Goal: Task Accomplishment & Management: Complete application form

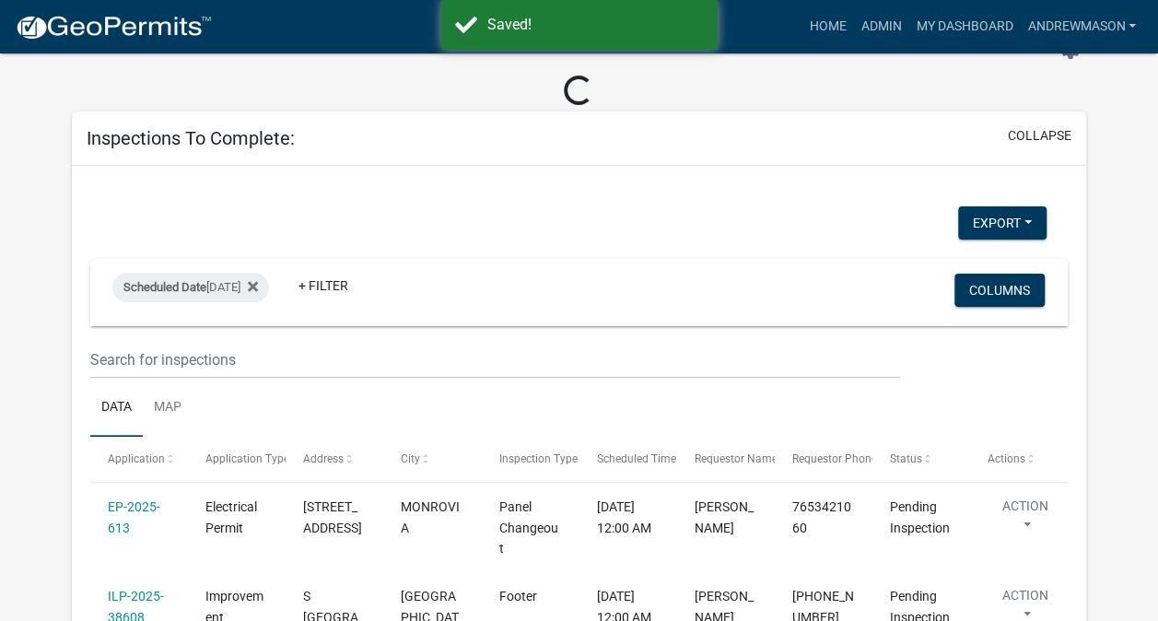
scroll to position [77, 0]
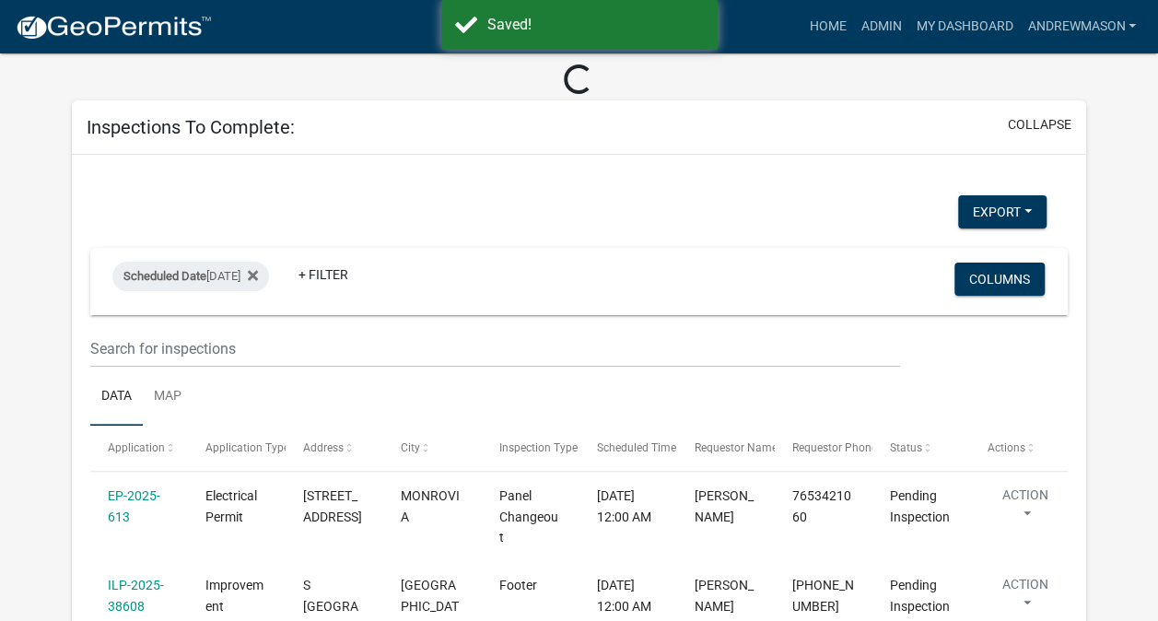
select select "3: 100"
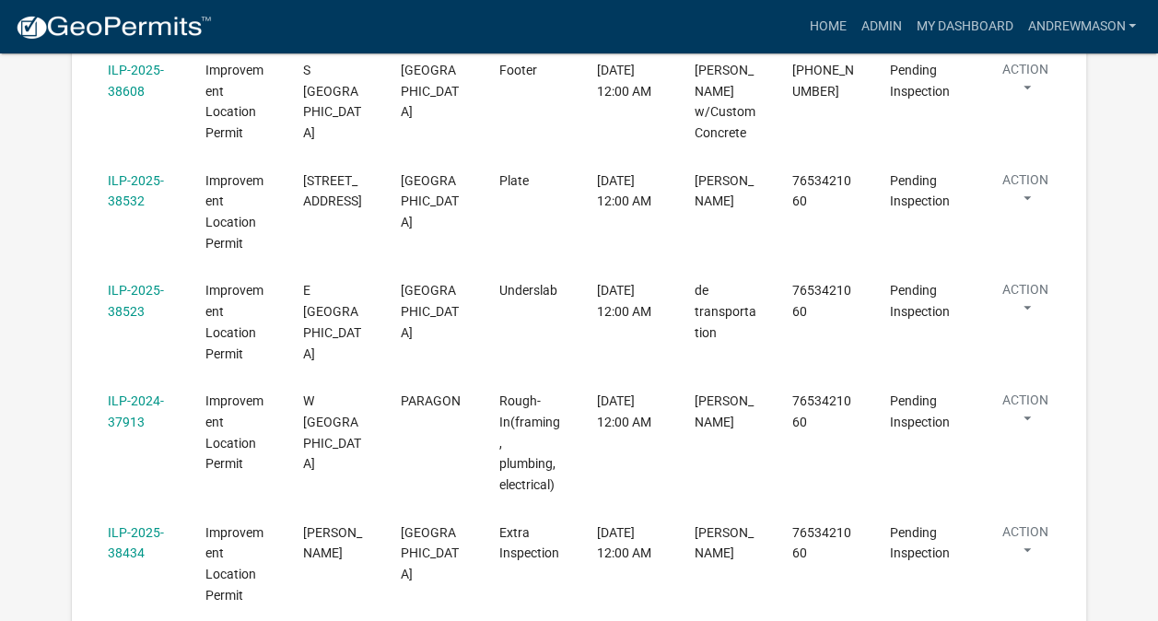
scroll to position [562, 0]
click at [123, 307] on link "ILP-2025-38523" at bounding box center [136, 299] width 56 height 36
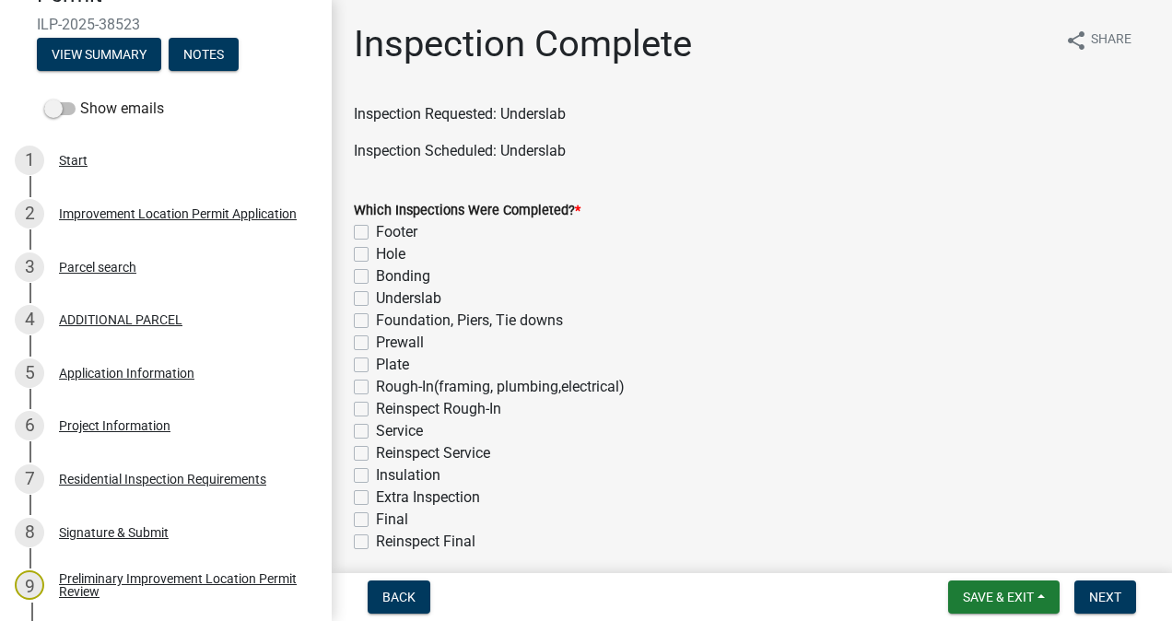
scroll to position [313, 0]
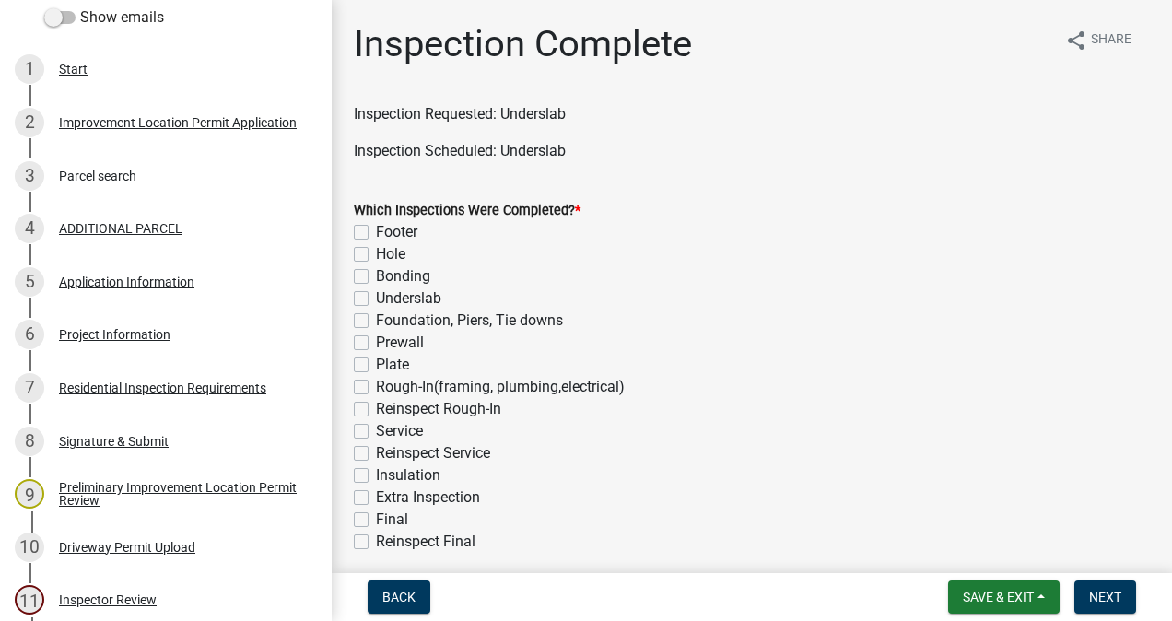
click at [127, 344] on div "6 Project Information" at bounding box center [158, 334] width 287 height 29
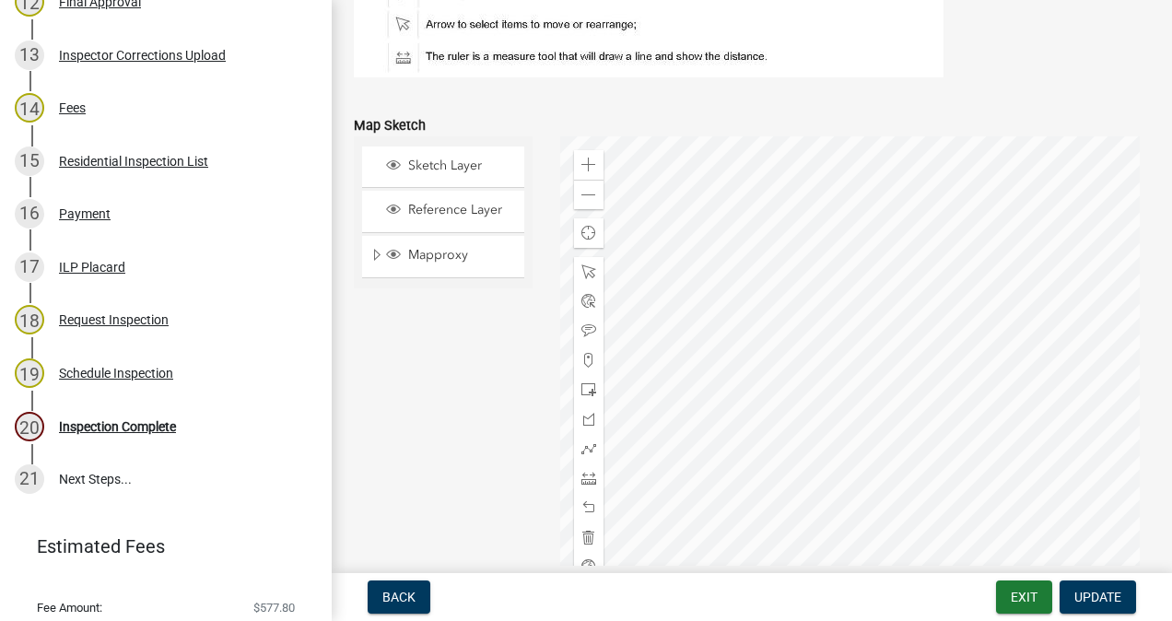
scroll to position [1021, 0]
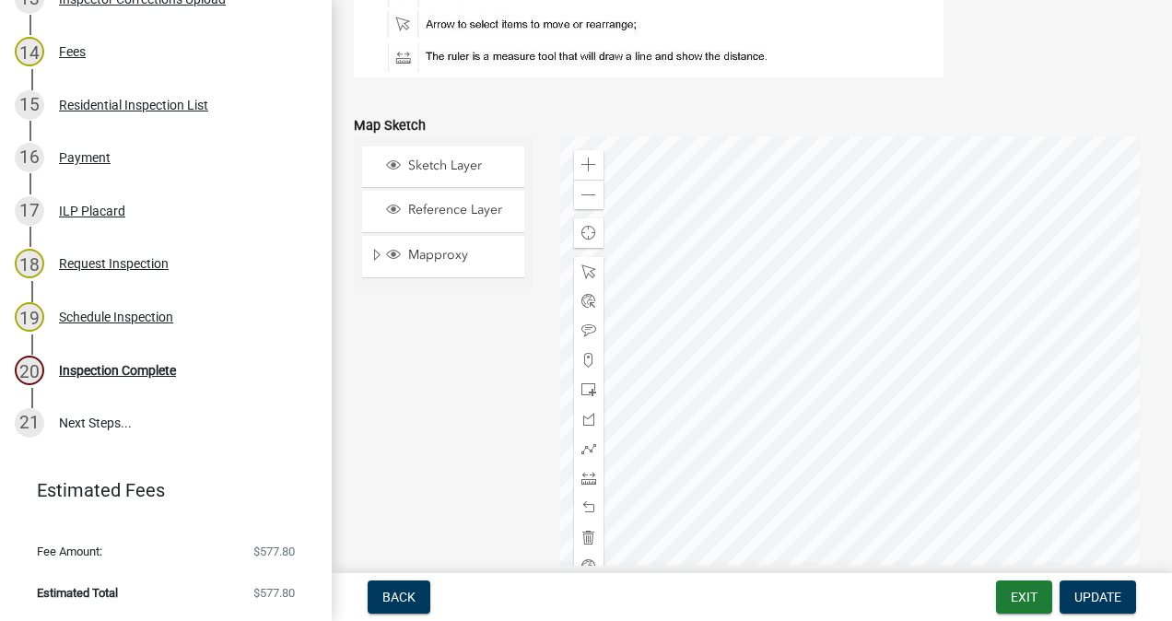
click at [153, 373] on div "Inspection Complete" at bounding box center [117, 370] width 117 height 13
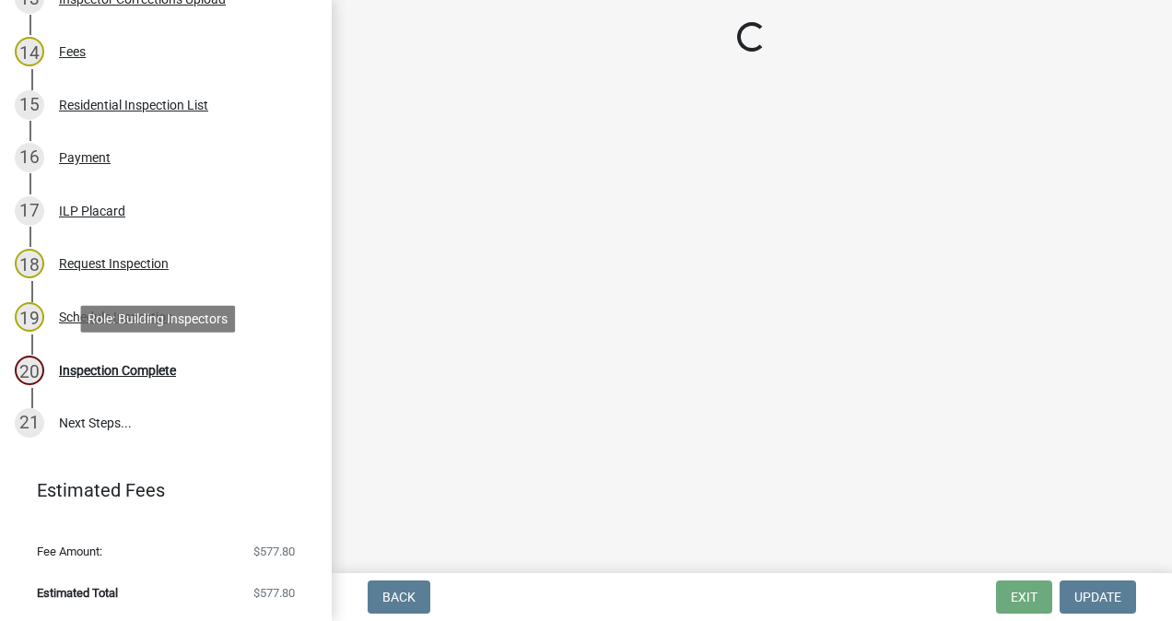
scroll to position [0, 0]
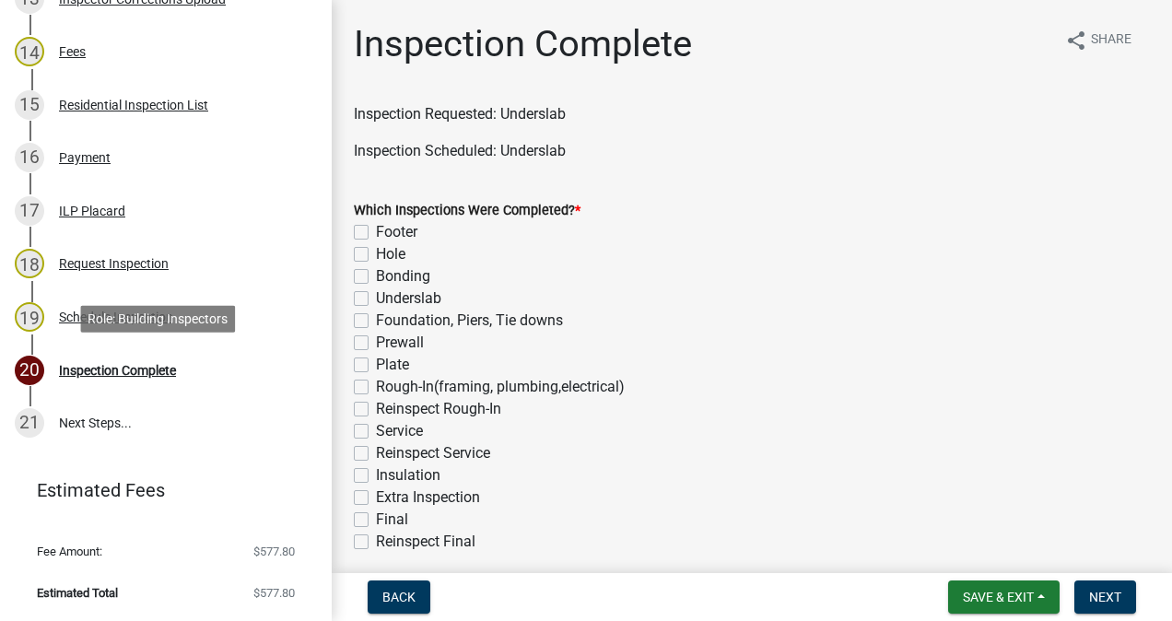
click at [376, 304] on label "Underslab" at bounding box center [408, 298] width 65 height 22
click at [376, 299] on input "Underslab" at bounding box center [382, 293] width 12 height 12
checkbox input "true"
checkbox input "false"
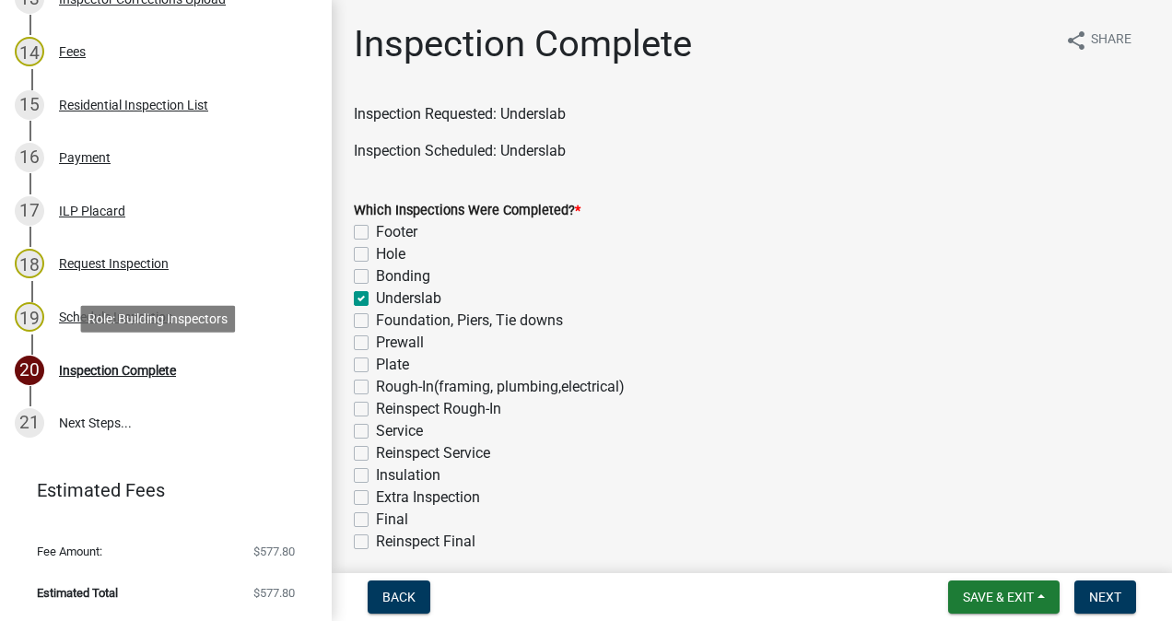
checkbox input "false"
checkbox input "true"
checkbox input "false"
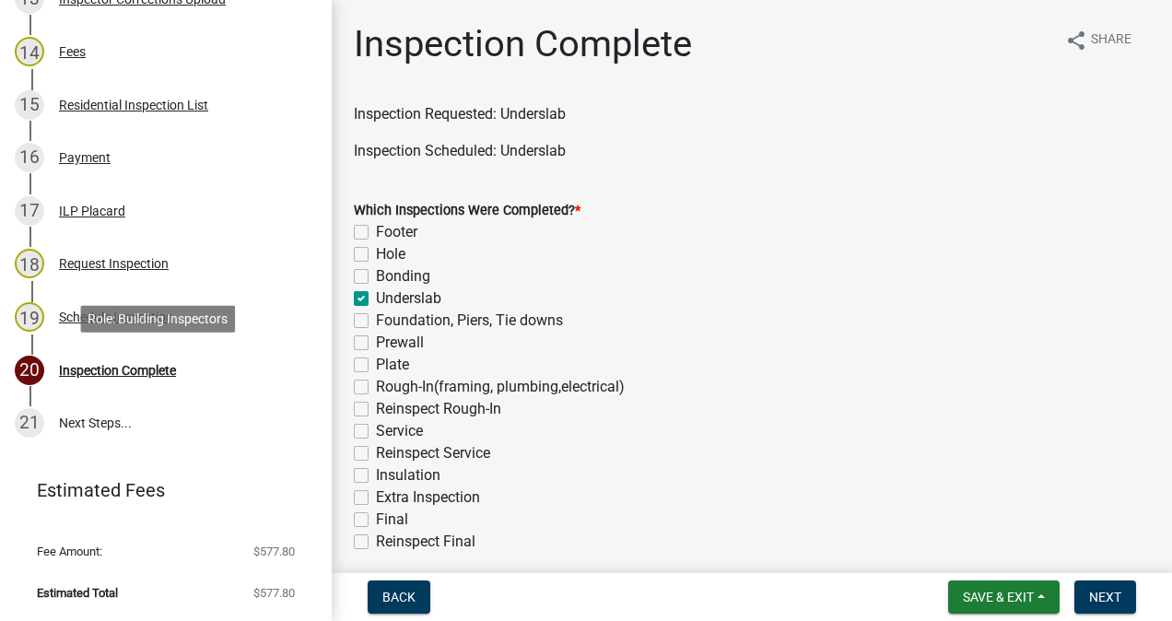
checkbox input "false"
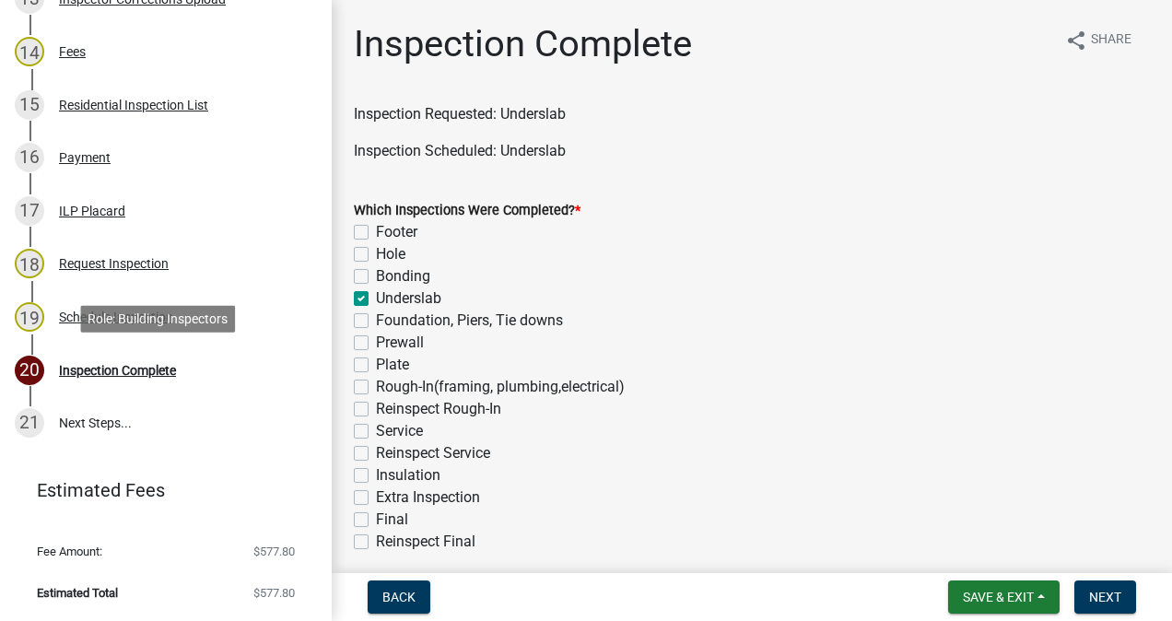
checkbox input "false"
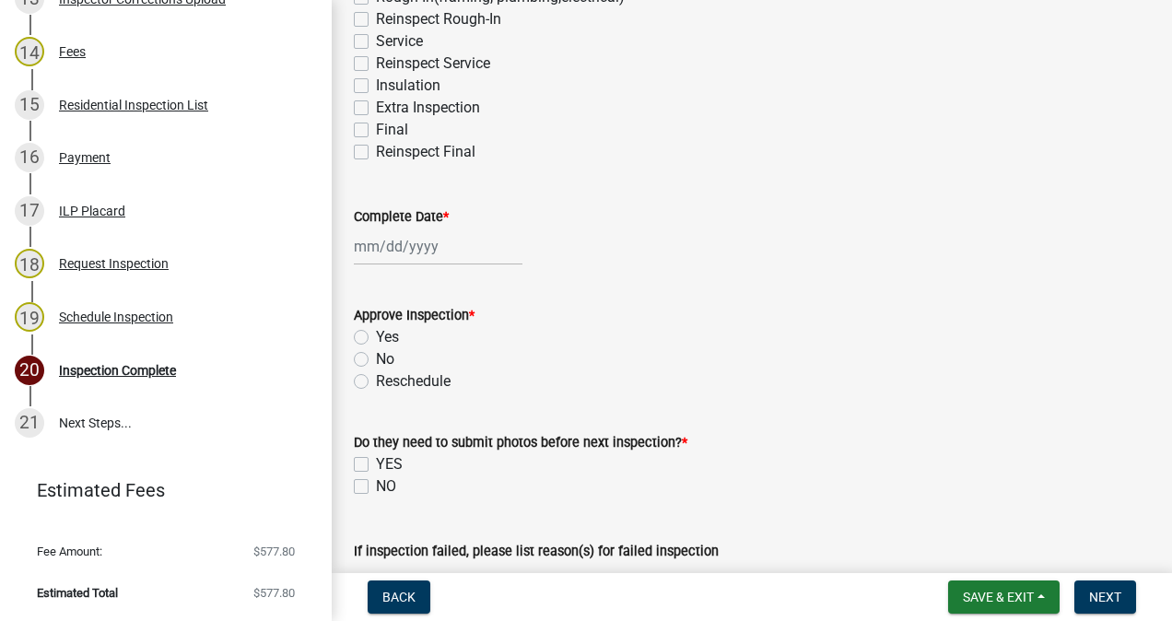
scroll to position [422, 0]
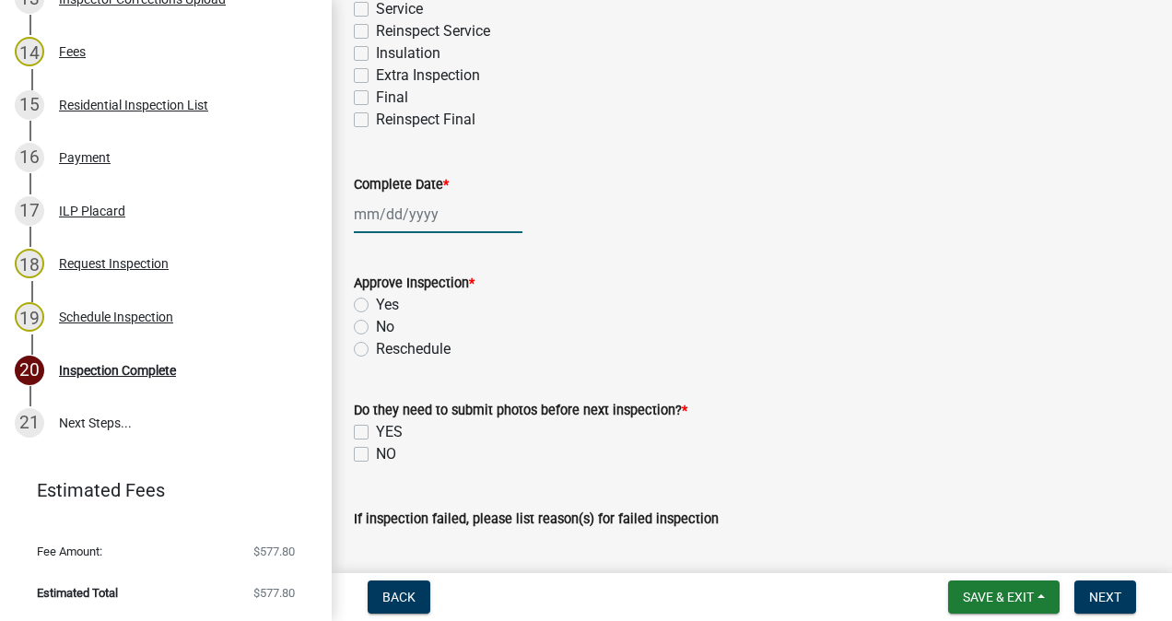
click at [416, 221] on div at bounding box center [438, 214] width 169 height 38
select select "10"
select select "2025"
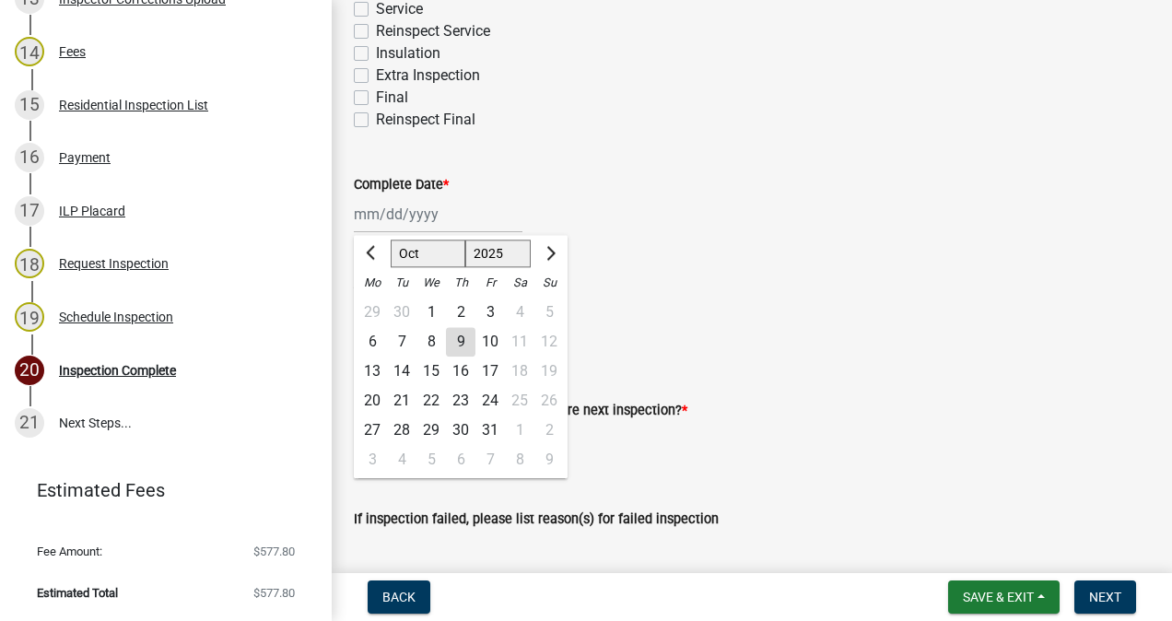
click at [462, 346] on div "9" at bounding box center [460, 341] width 29 height 29
type input "[DATE]"
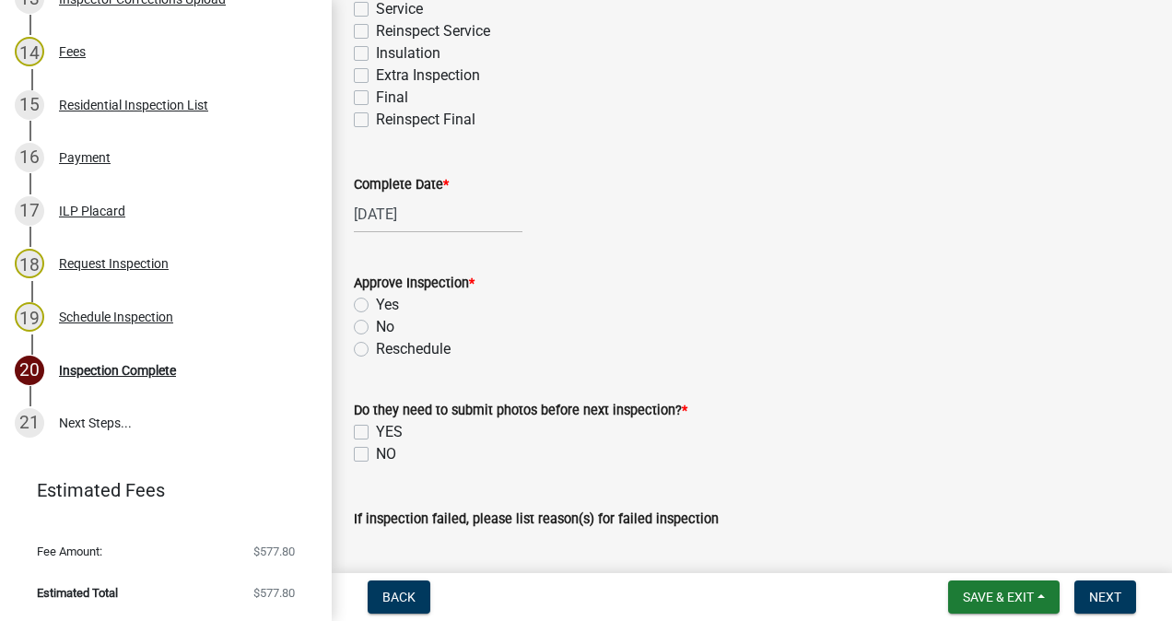
click at [376, 304] on label "Yes" at bounding box center [387, 305] width 23 height 22
click at [376, 304] on input "Yes" at bounding box center [382, 300] width 12 height 12
radio input "true"
click at [376, 453] on label "NO" at bounding box center [386, 454] width 20 height 22
click at [376, 453] on input "NO" at bounding box center [382, 449] width 12 height 12
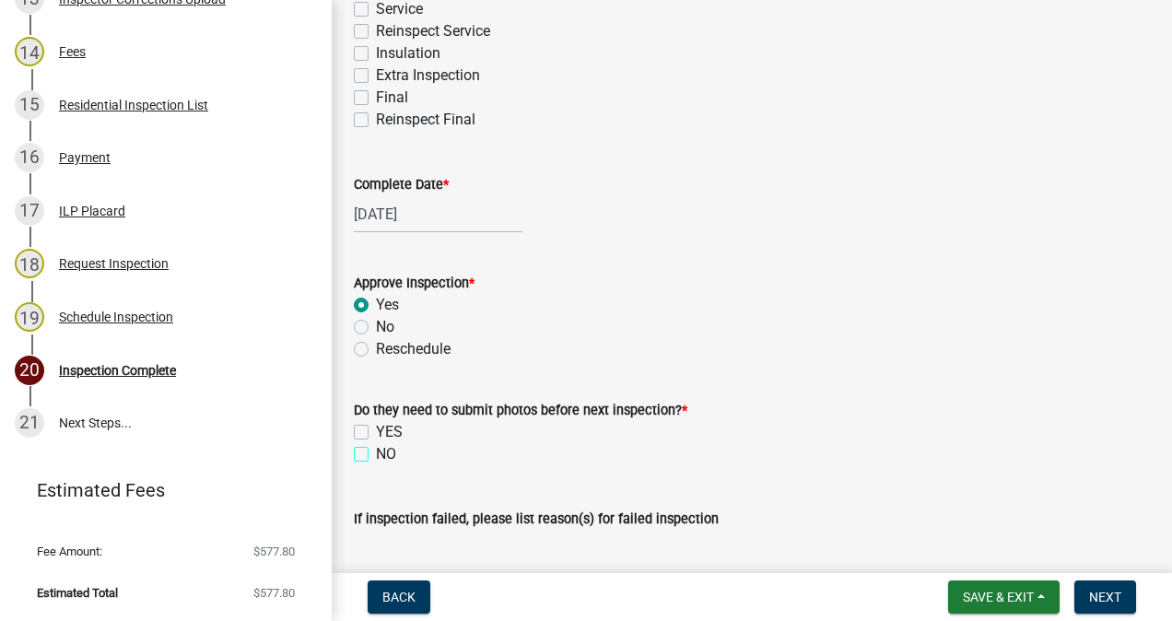
checkbox input "true"
checkbox input "false"
checkbox input "true"
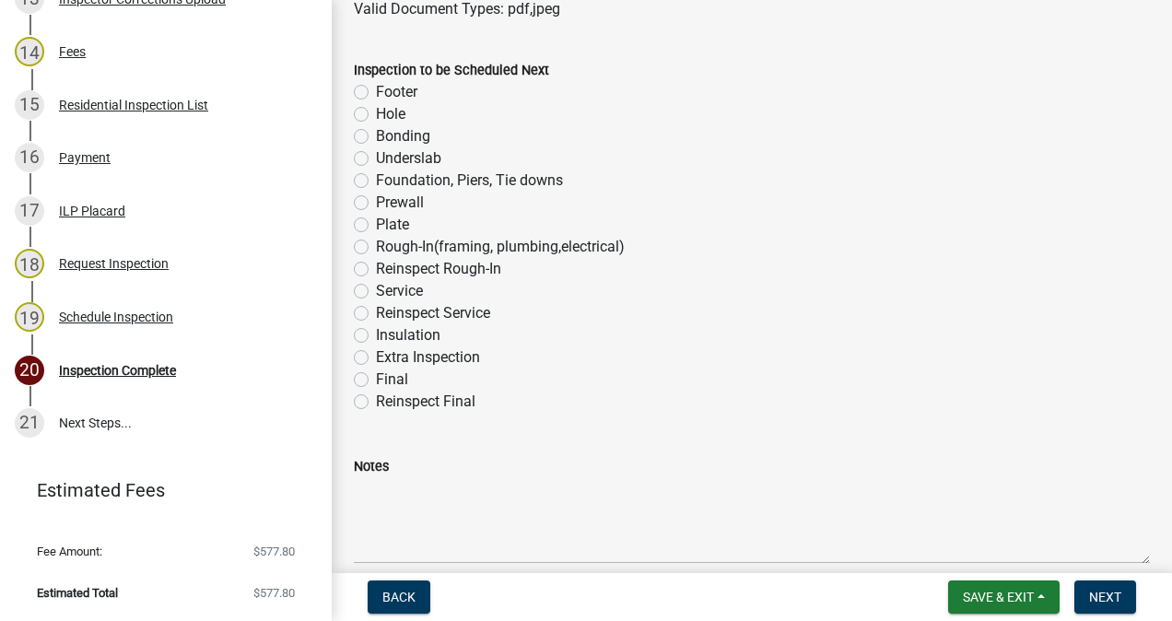
scroll to position [1153, 0]
click at [376, 223] on label "Plate" at bounding box center [392, 224] width 33 height 22
click at [376, 223] on input "Plate" at bounding box center [382, 219] width 12 height 12
radio input "true"
click at [1095, 595] on span "Next" at bounding box center [1105, 597] width 32 height 15
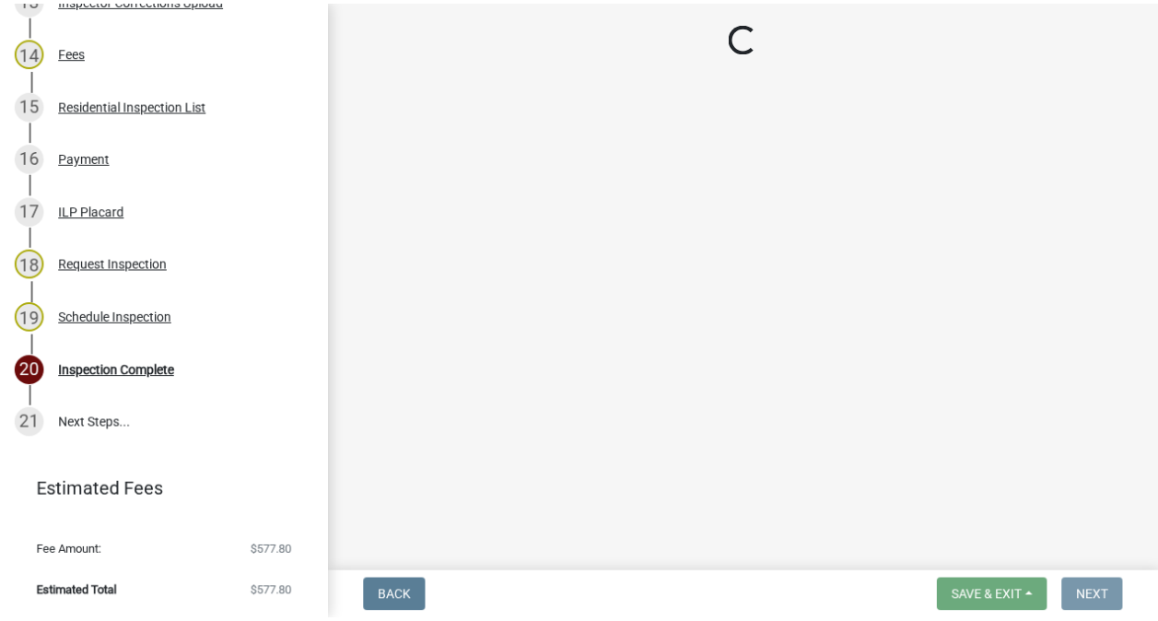
scroll to position [0, 0]
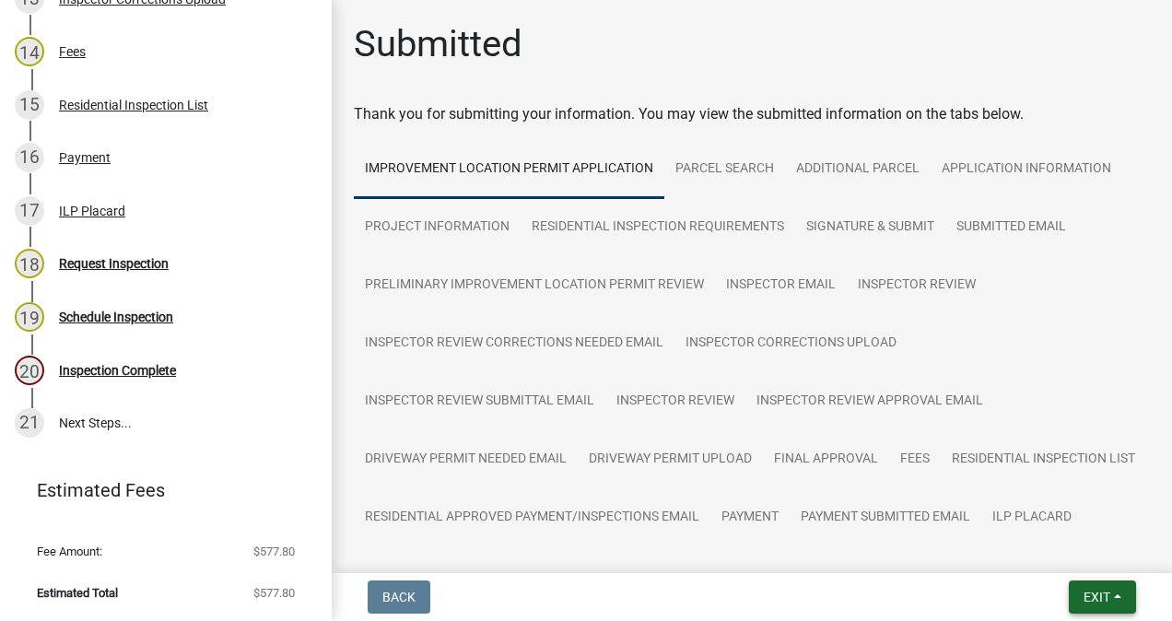
click at [1080, 596] on button "Exit" at bounding box center [1102, 596] width 67 height 33
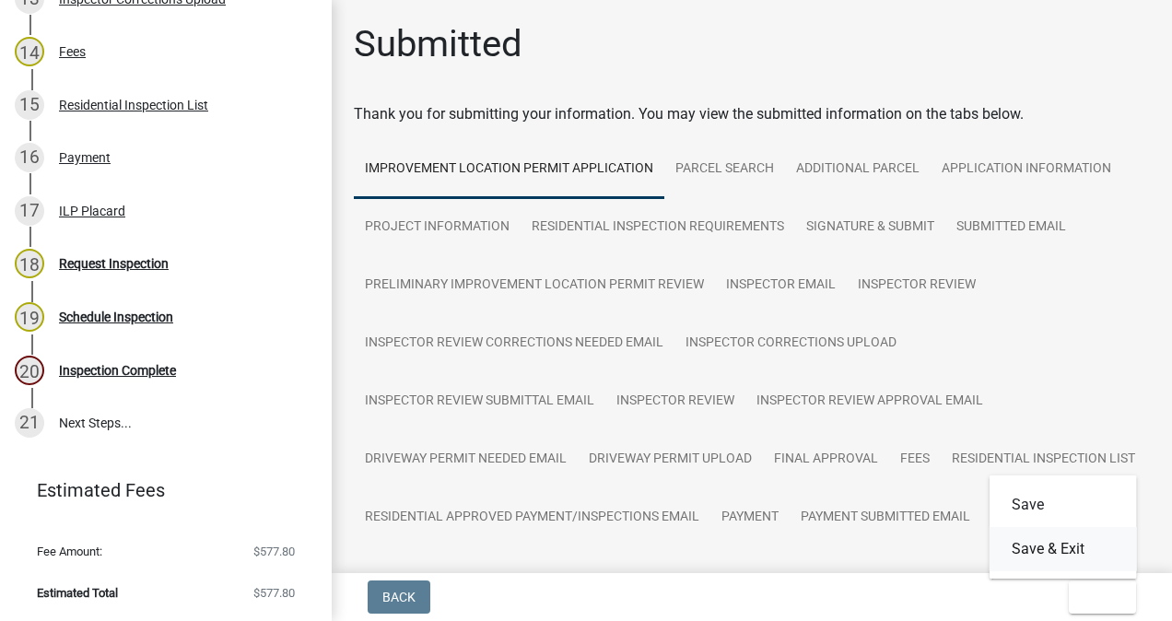
click at [1068, 553] on button "Save & Exit" at bounding box center [1063, 549] width 147 height 44
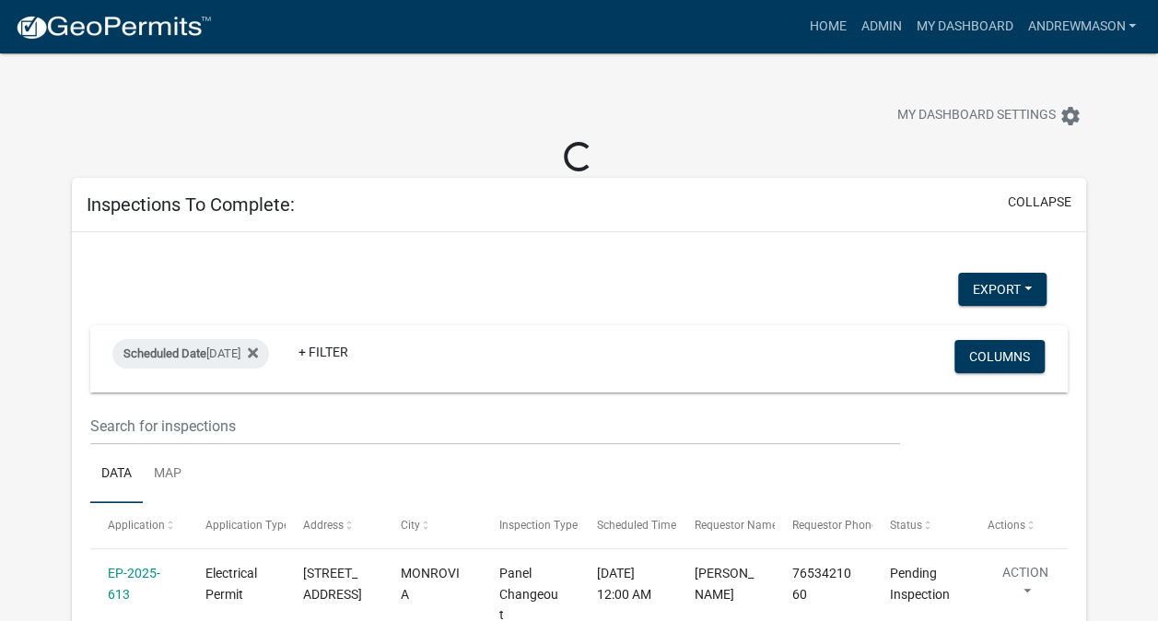
select select "3: 100"
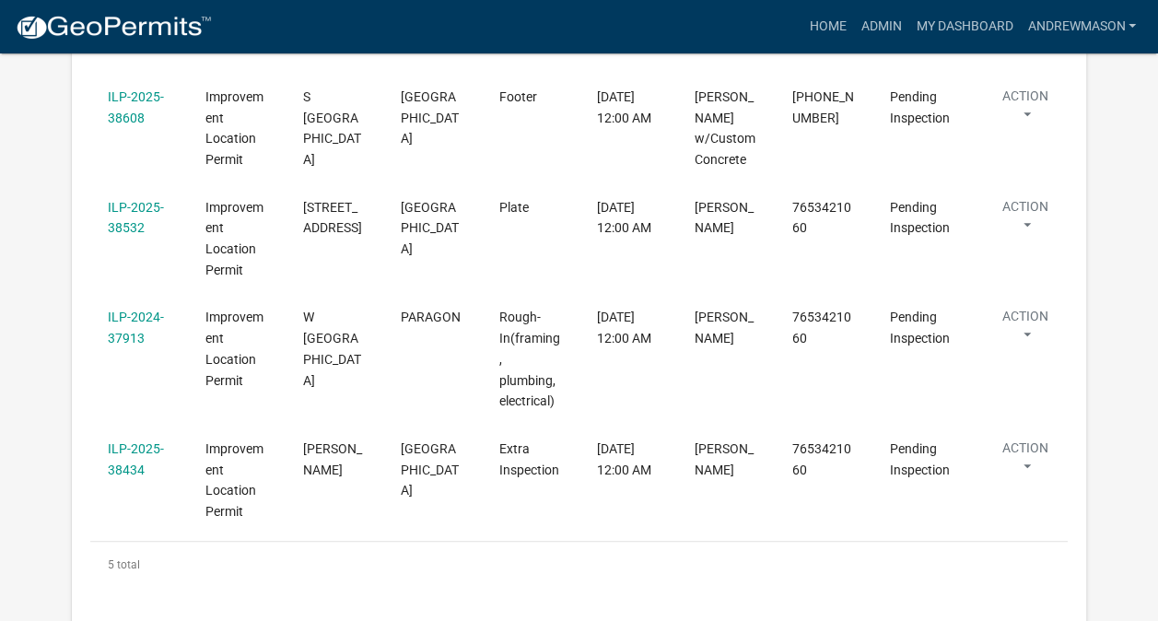
scroll to position [534, 0]
click at [138, 206] on link "ILP-2025-38532" at bounding box center [136, 217] width 56 height 36
